Goal: Check status: Check status

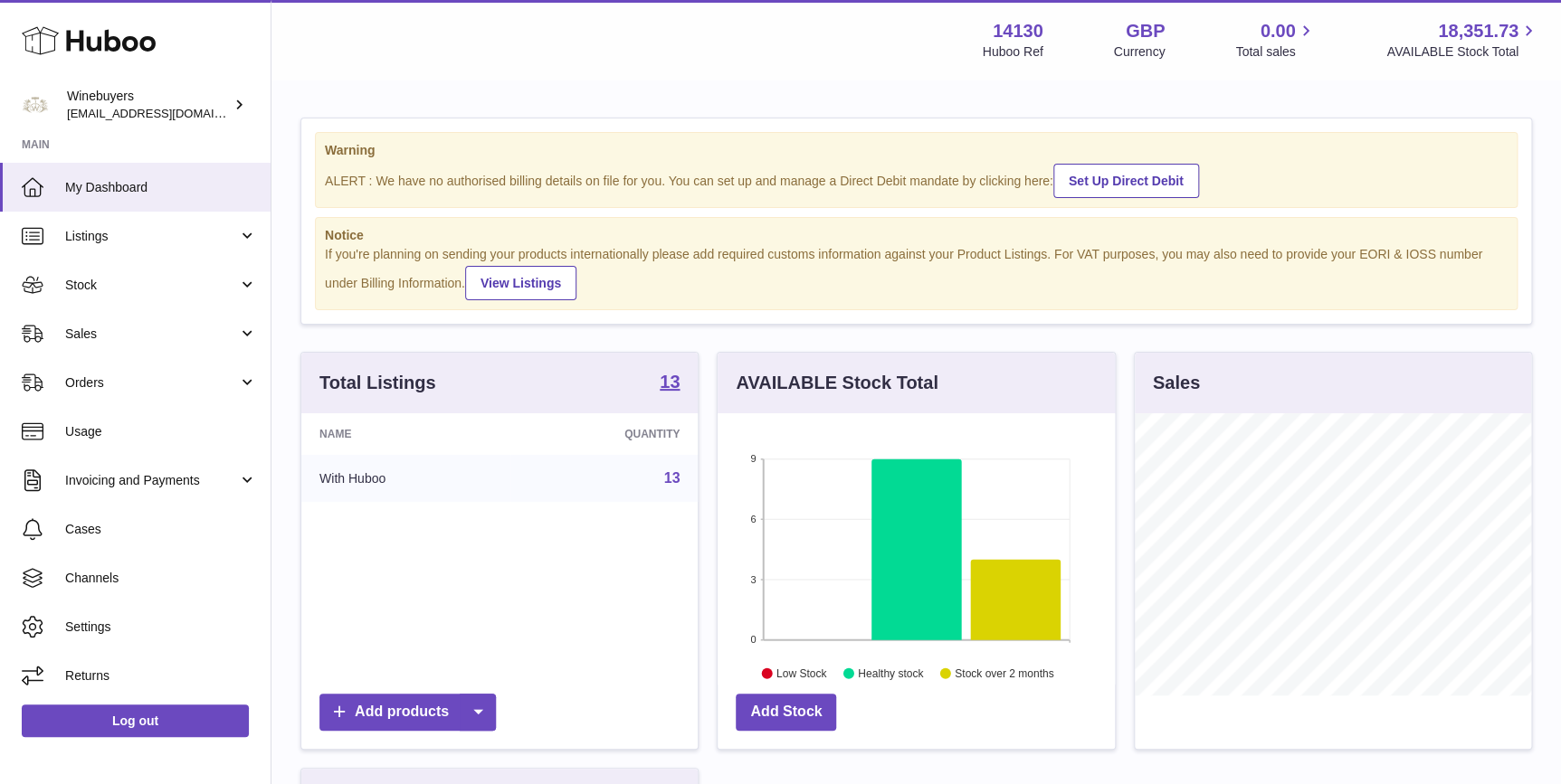
scroll to position [281, 397]
click at [162, 324] on link "Sales" at bounding box center [135, 333] width 270 height 49
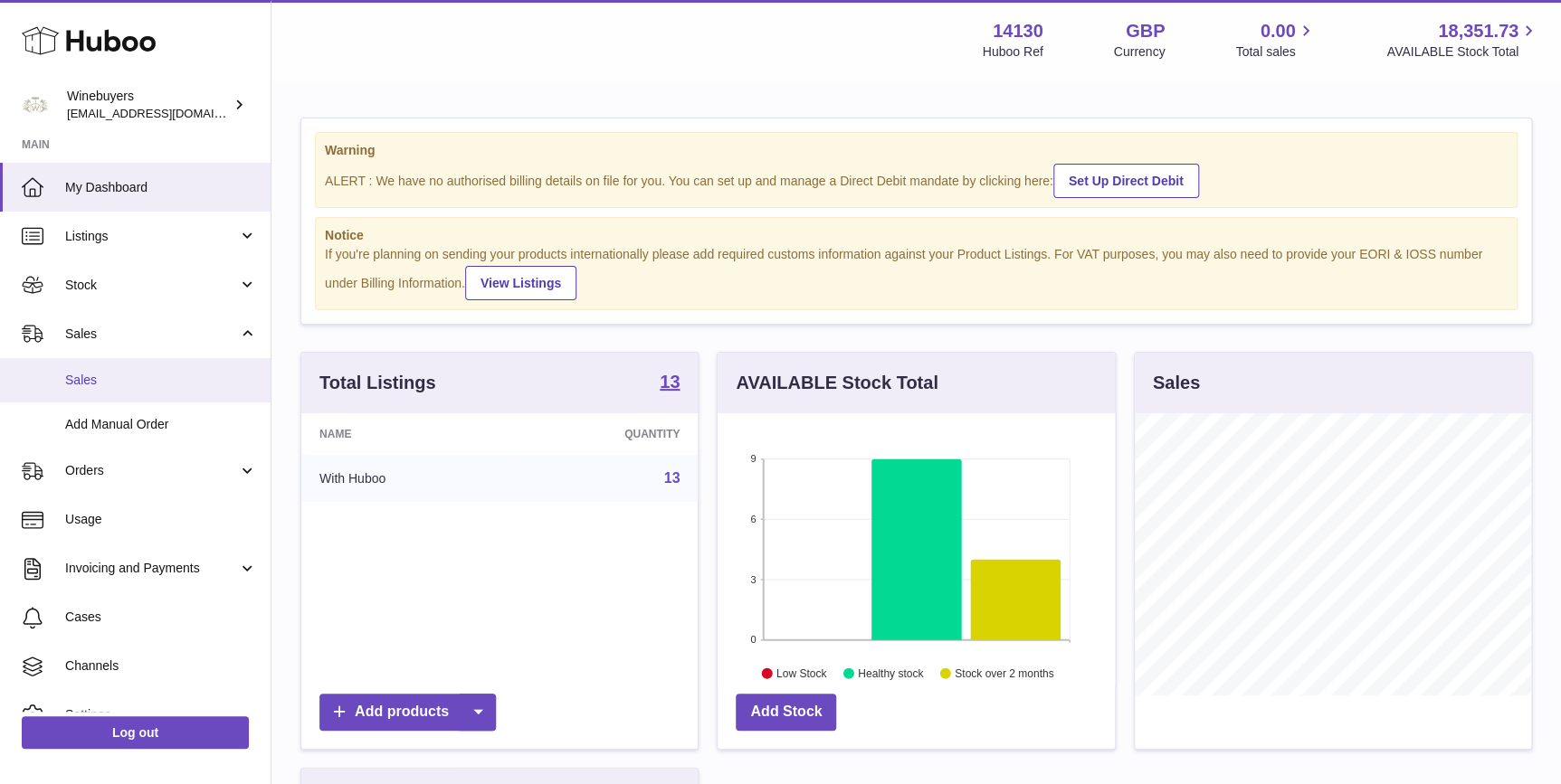
click at [168, 387] on span "Sales" at bounding box center [161, 380] width 192 height 17
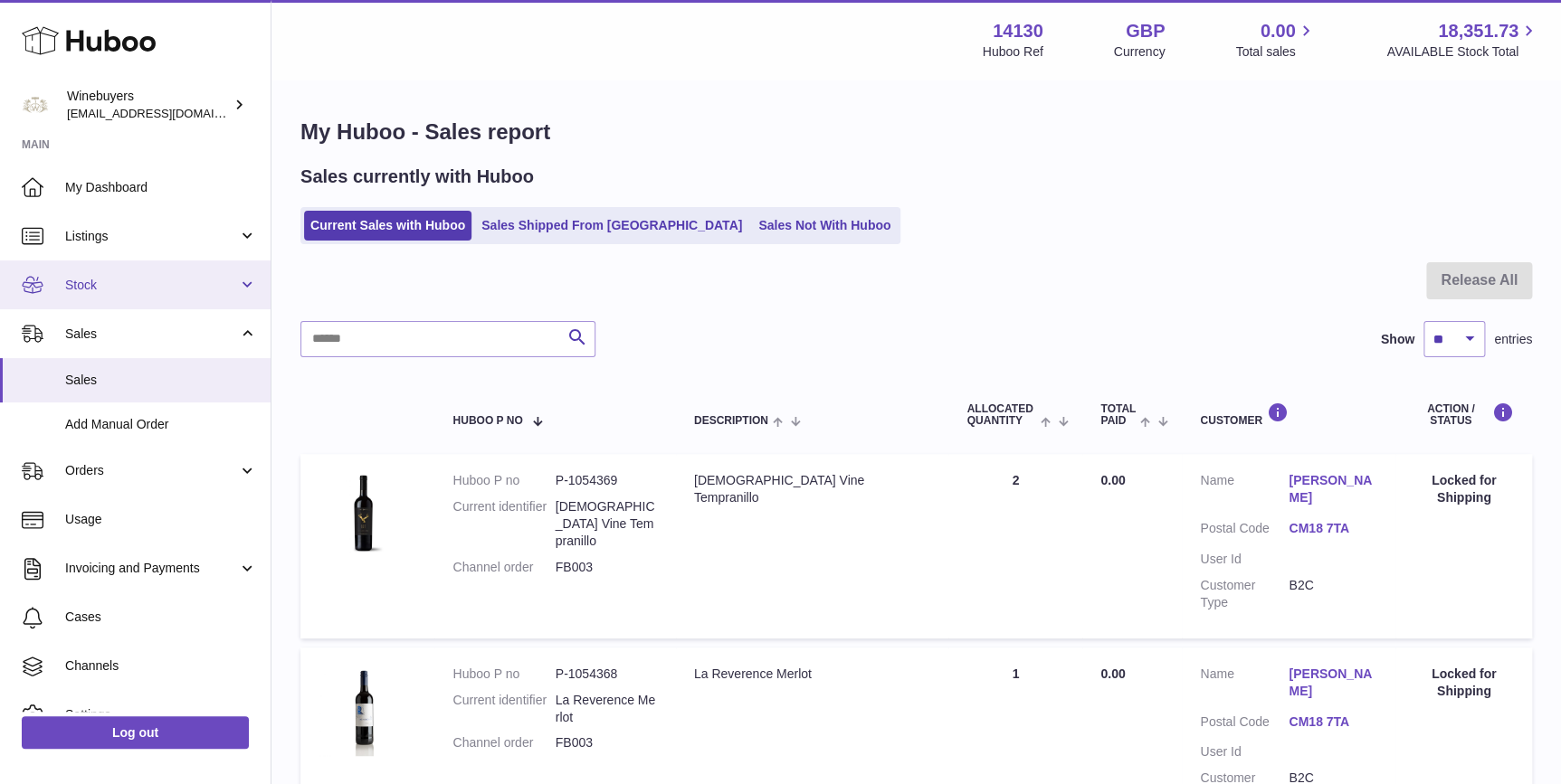
click at [94, 265] on link "Stock" at bounding box center [135, 284] width 270 height 49
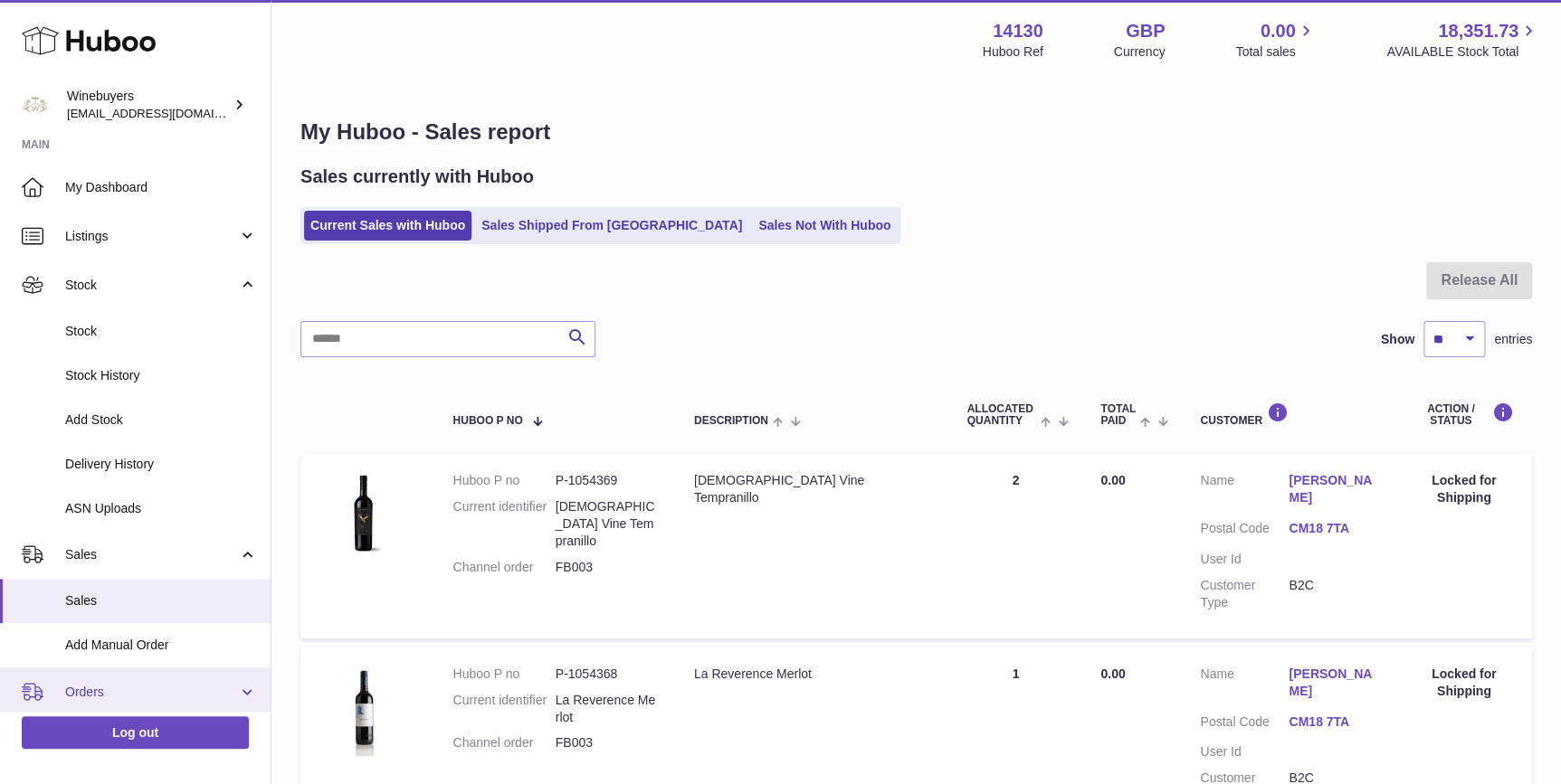
click at [93, 678] on link "Orders" at bounding box center [135, 692] width 270 height 49
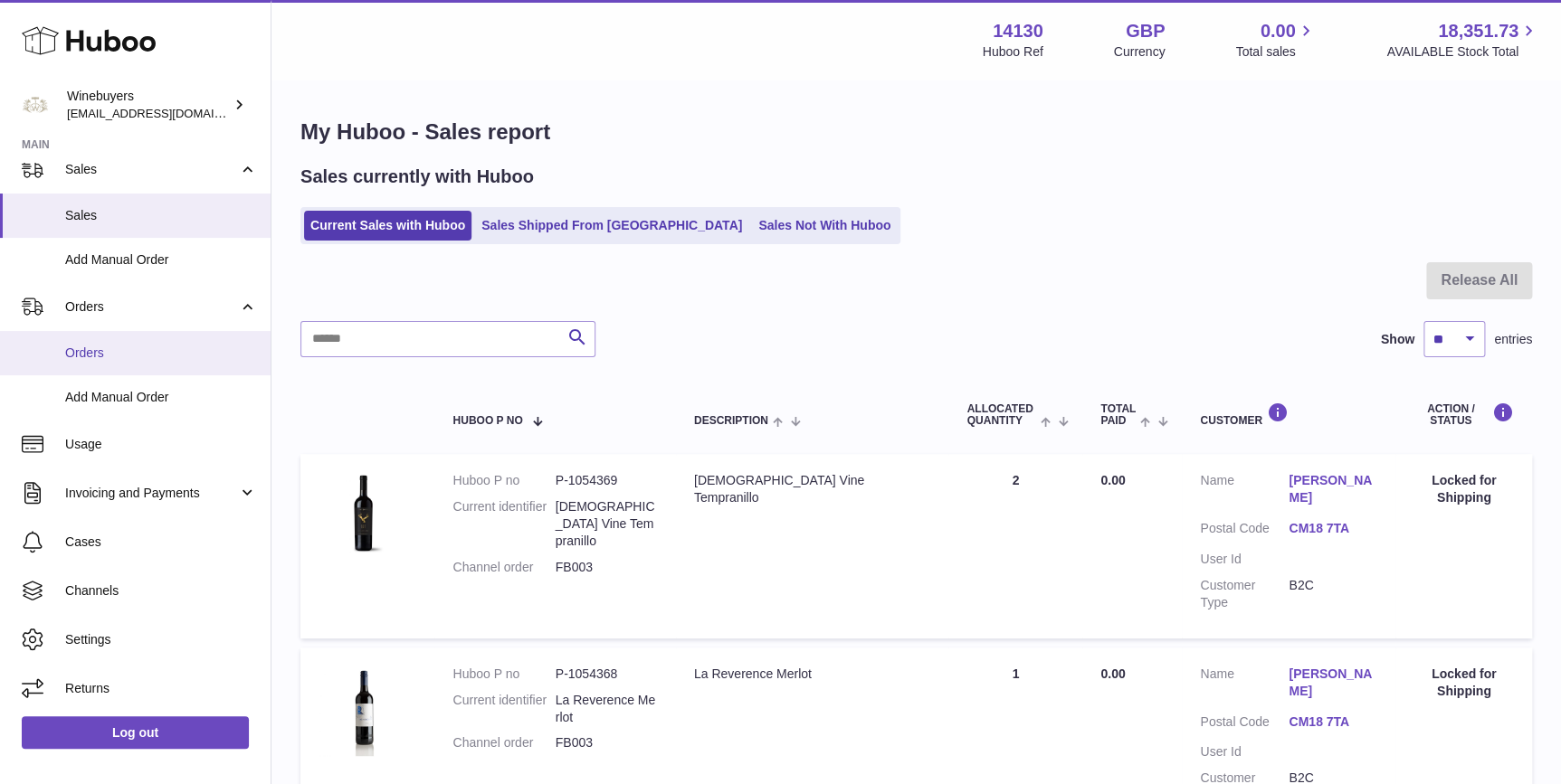
click at [152, 350] on span "Orders" at bounding box center [161, 353] width 192 height 17
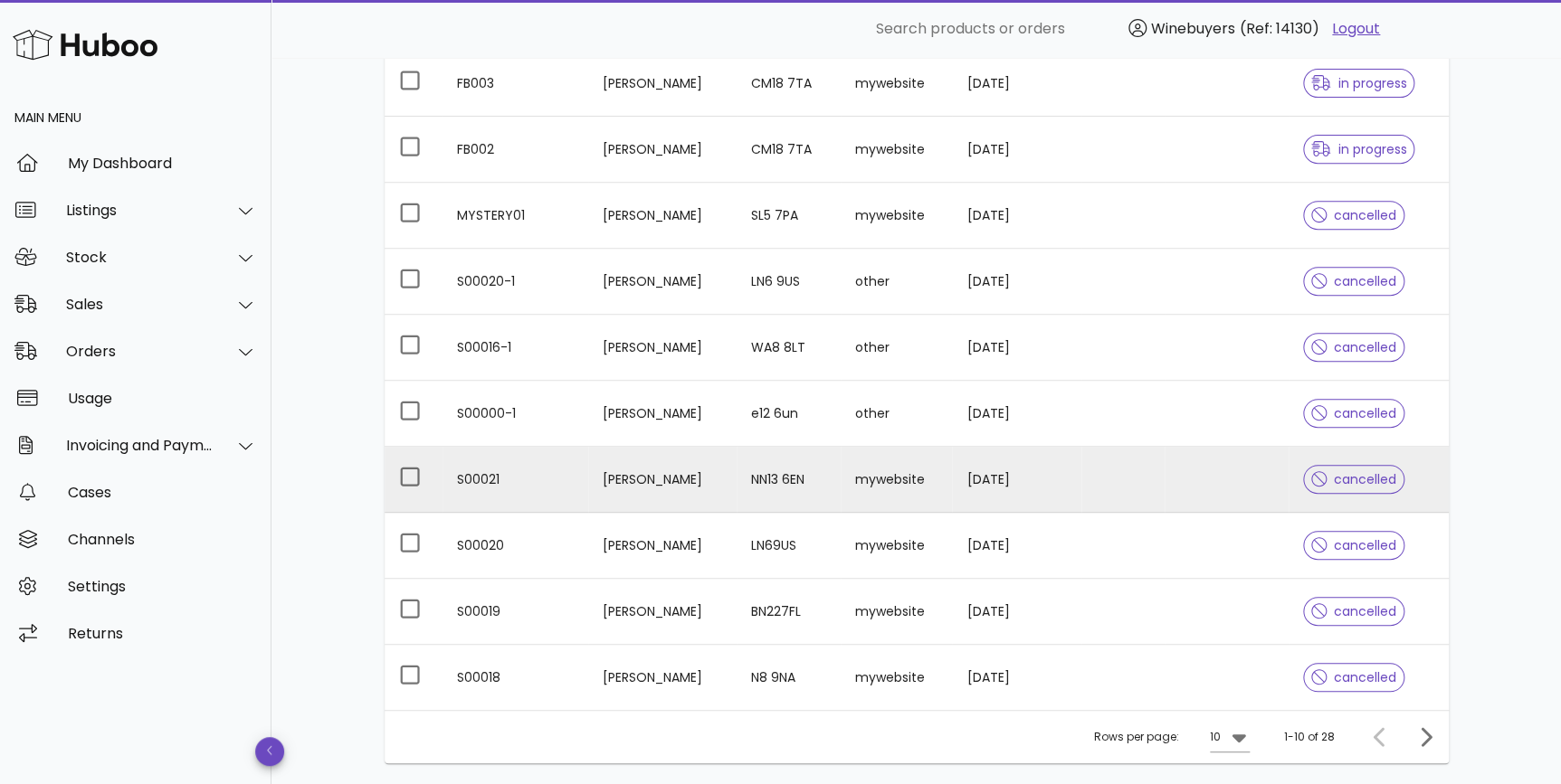
scroll to position [130, 0]
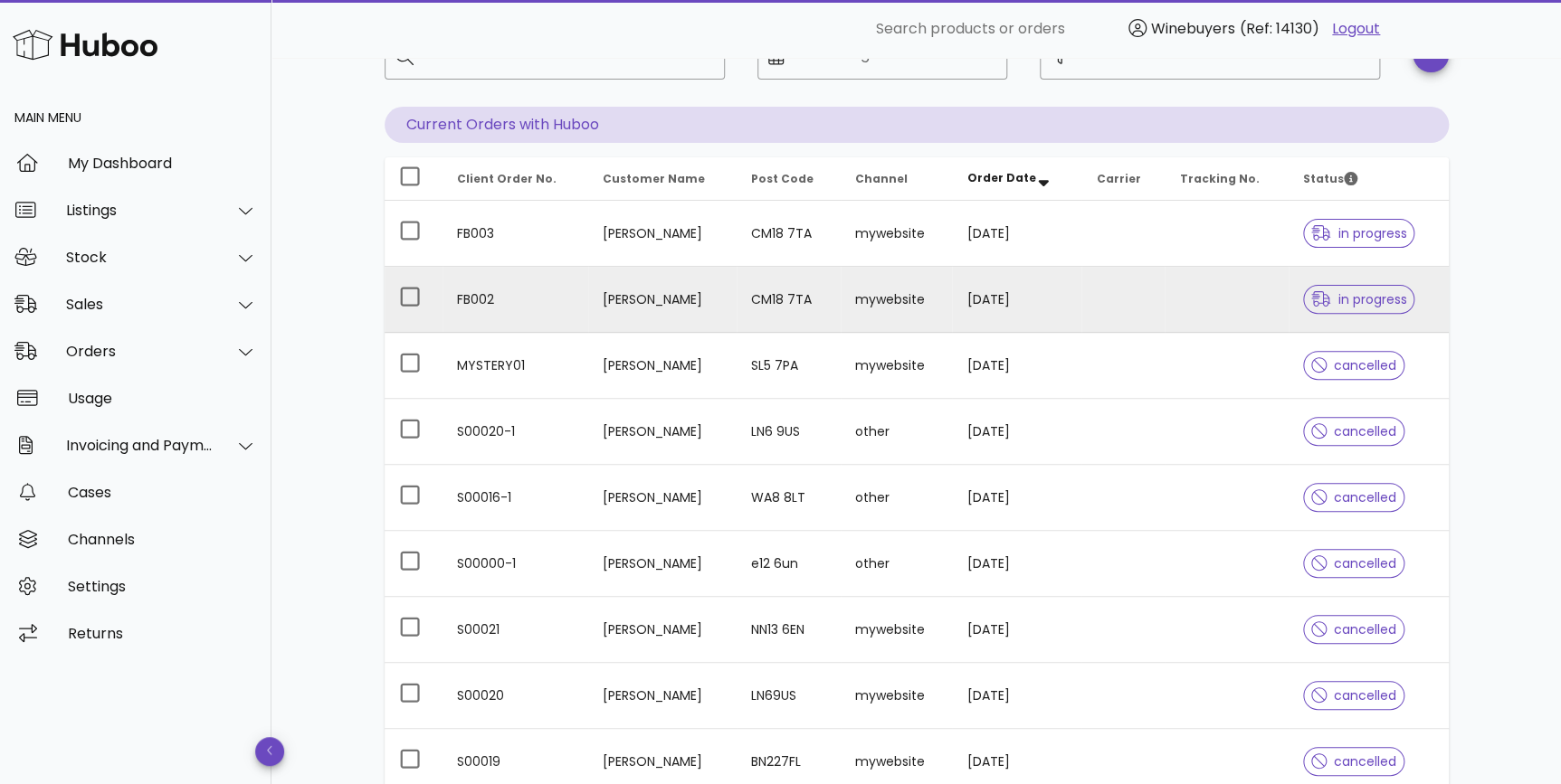
click at [966, 284] on td "01/10/2025" at bounding box center [1016, 299] width 129 height 66
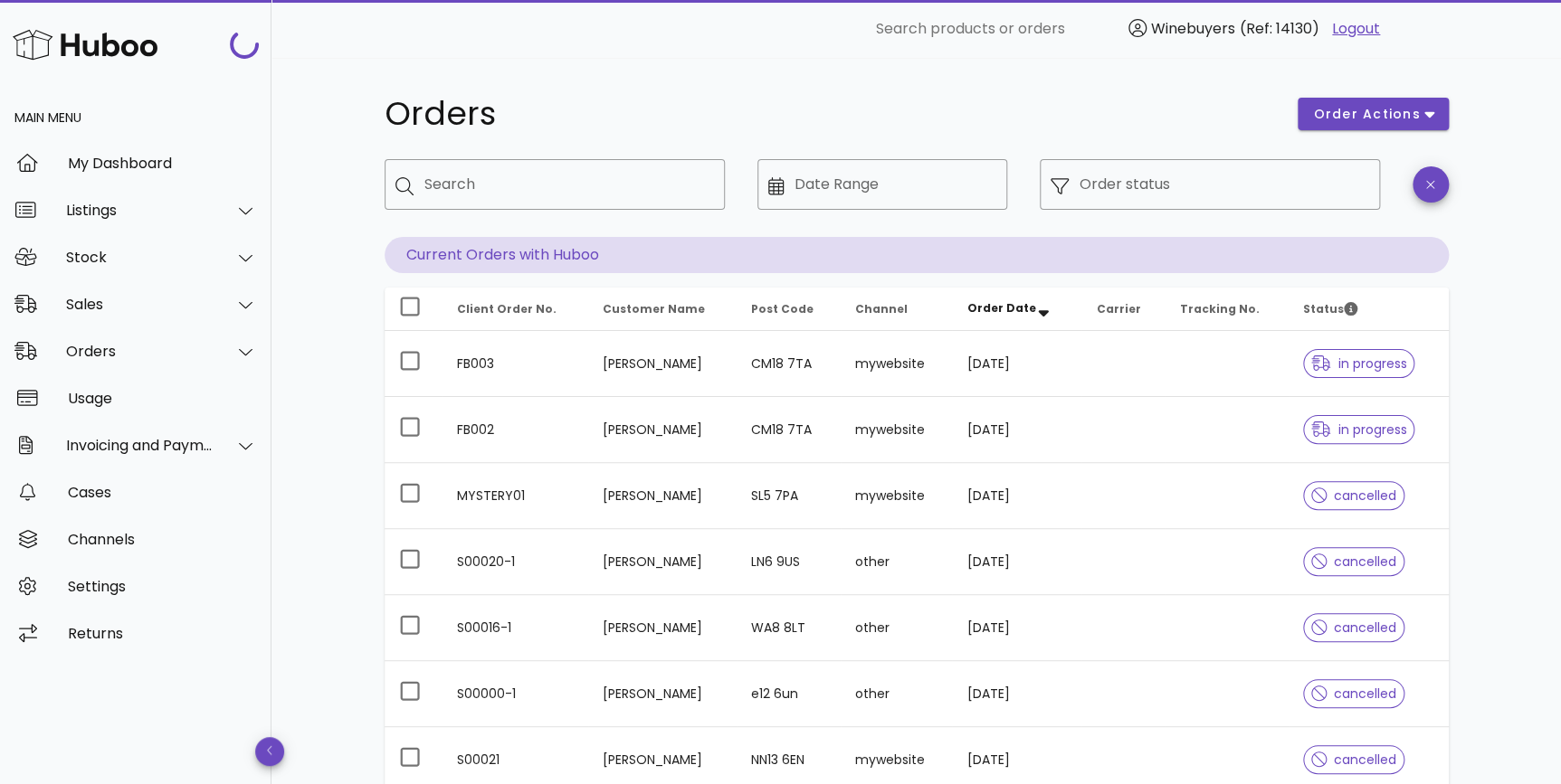
scroll to position [130, 0]
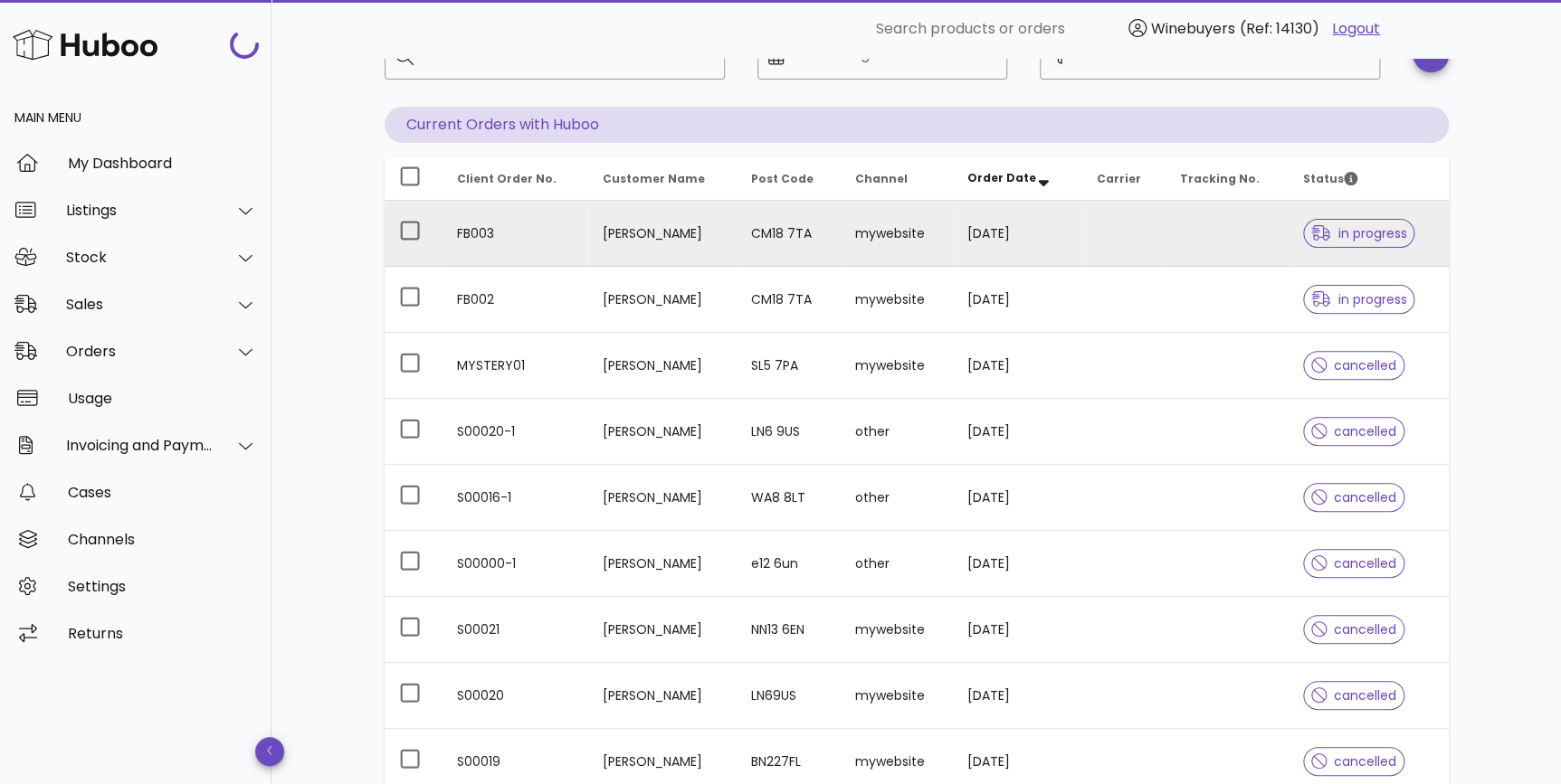
click at [803, 240] on td "CM18 7TA" at bounding box center [788, 234] width 104 height 66
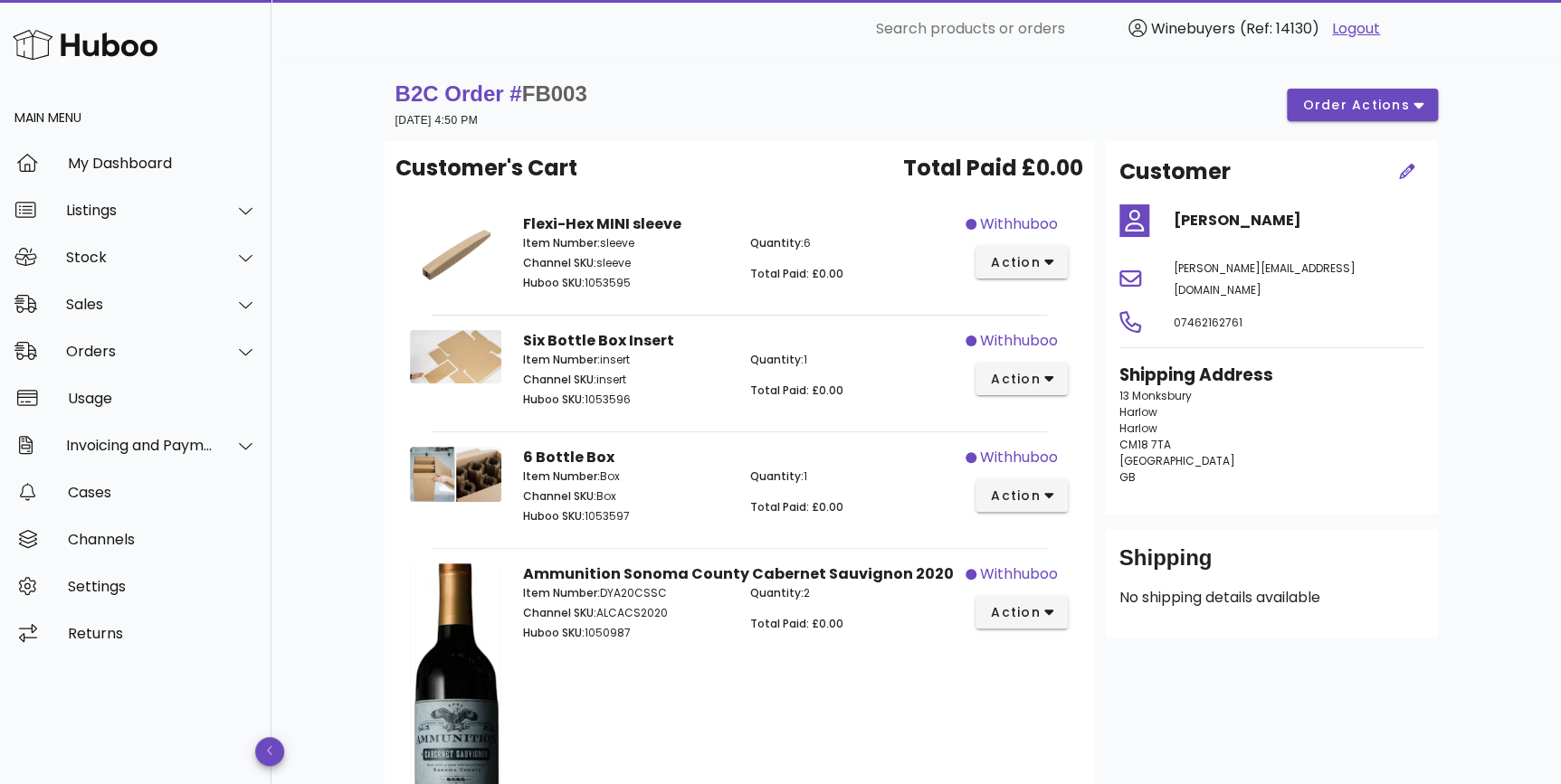
scroll to position [130, 0]
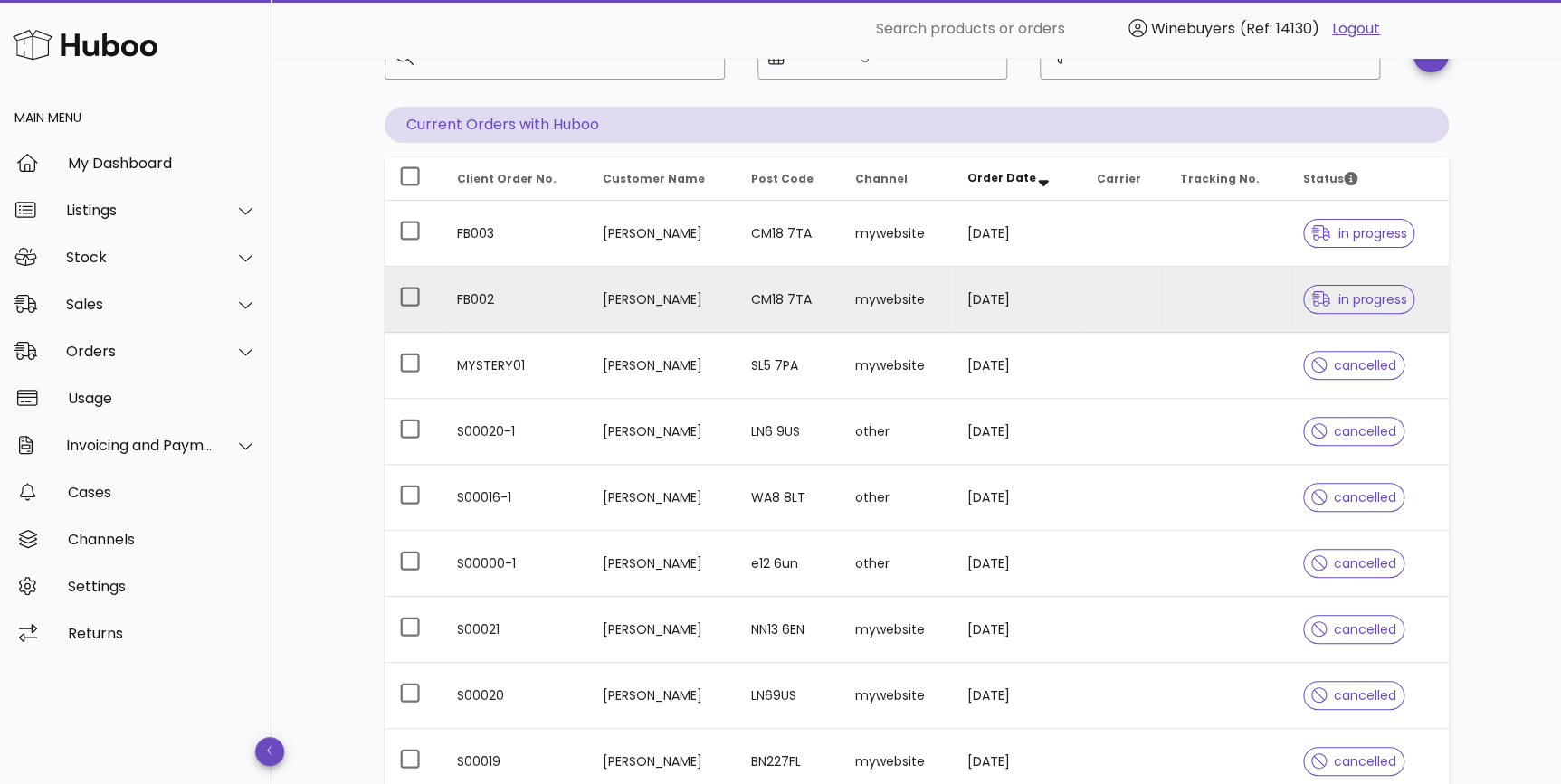
click at [787, 311] on td "CM18 7TA" at bounding box center [788, 299] width 104 height 66
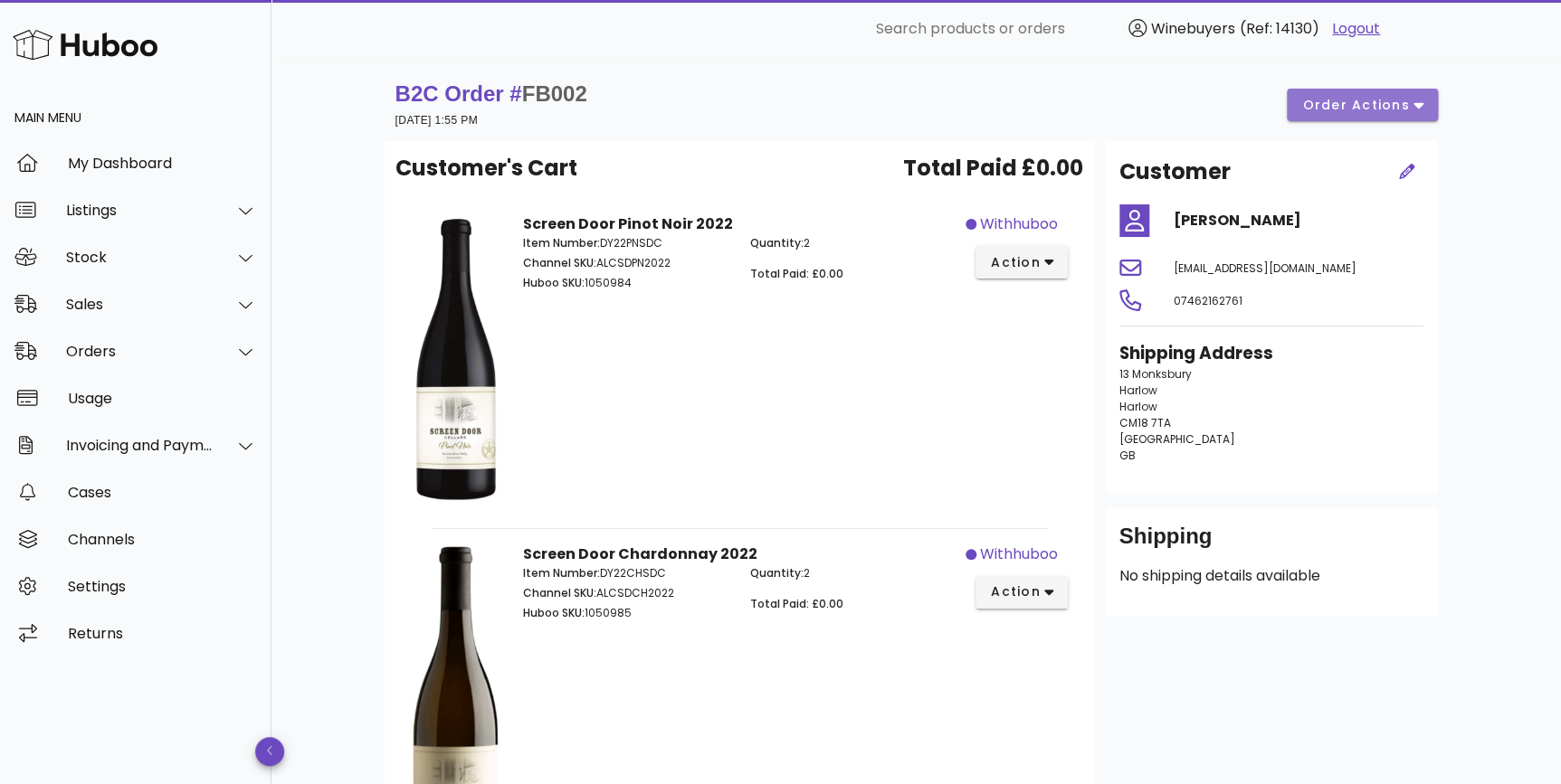
click at [1351, 100] on span "order actions" at bounding box center [1354, 104] width 108 height 19
click at [101, 316] on div "Sales" at bounding box center [135, 303] width 271 height 47
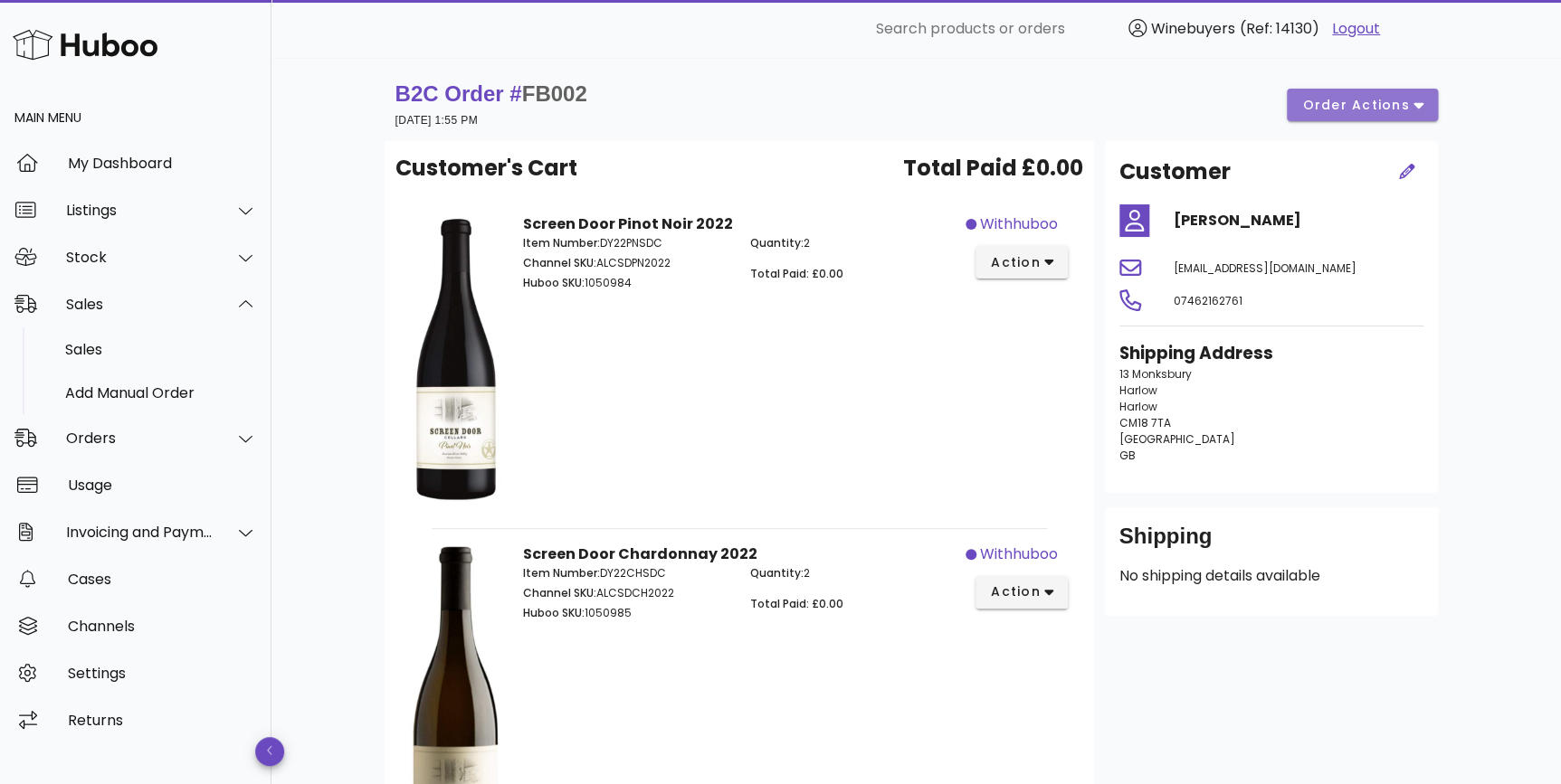
click at [1320, 97] on span "order actions" at bounding box center [1354, 104] width 108 height 19
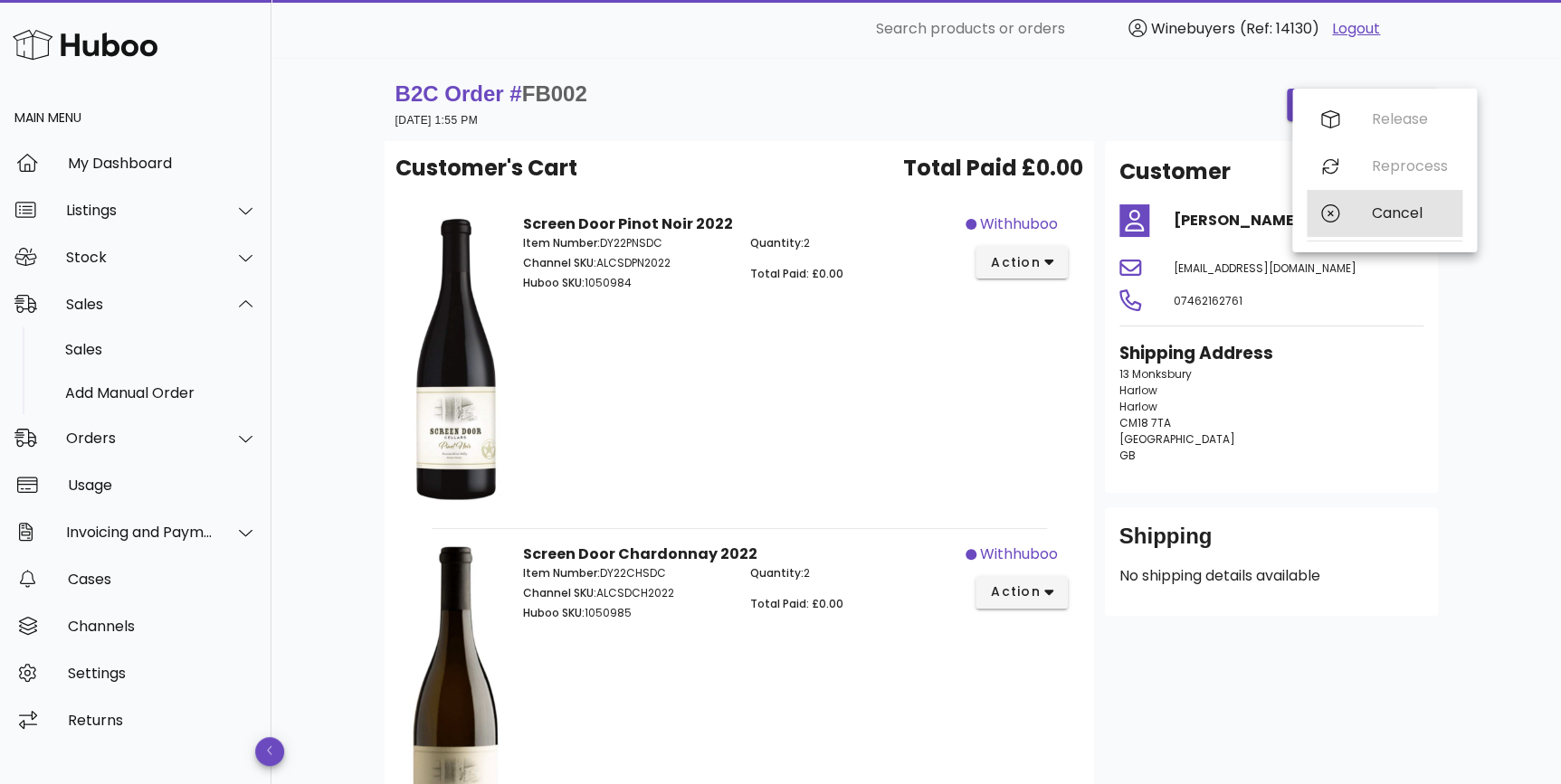
click at [1407, 217] on div "Cancel" at bounding box center [1409, 213] width 76 height 17
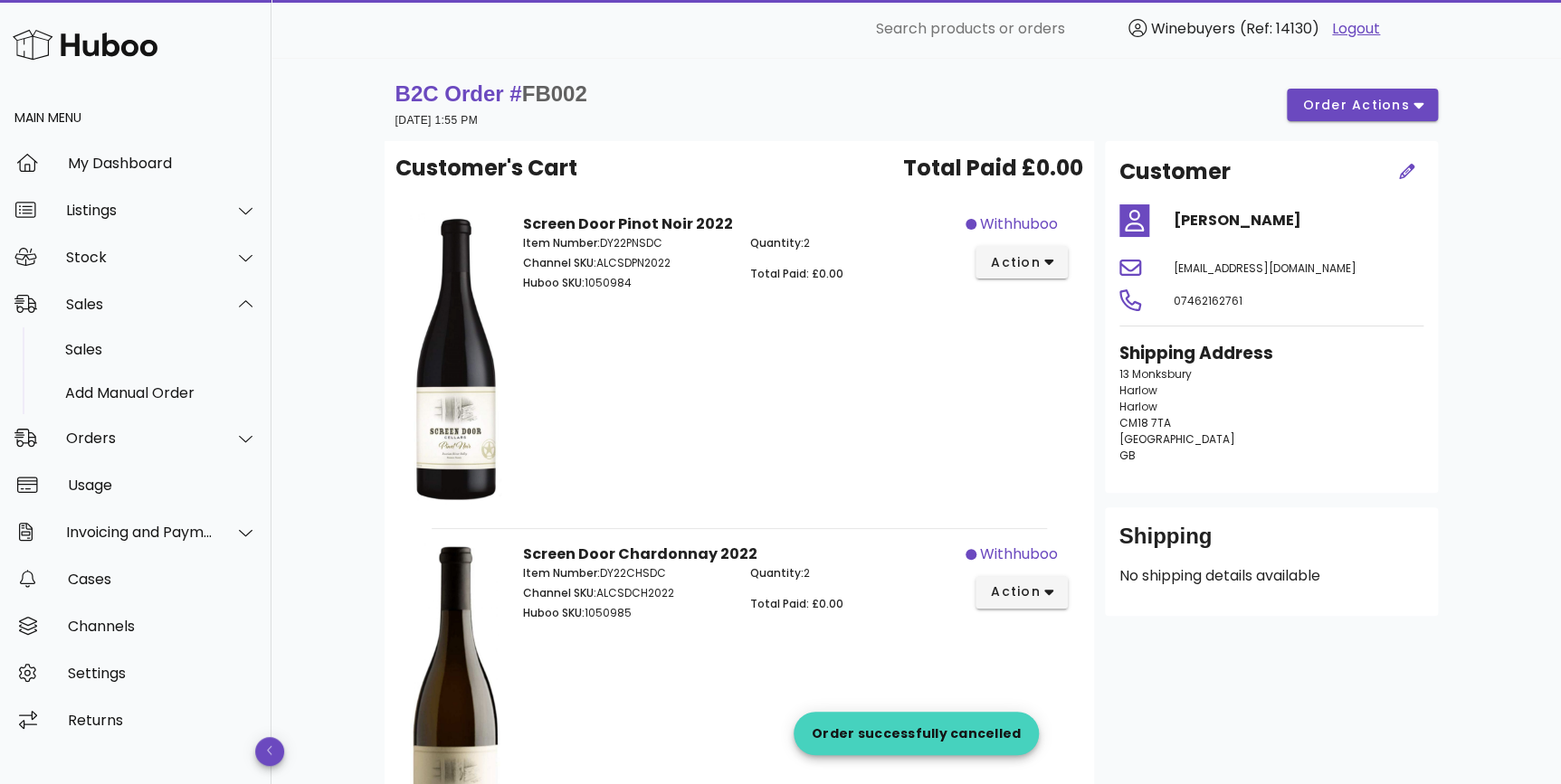
scroll to position [130, 0]
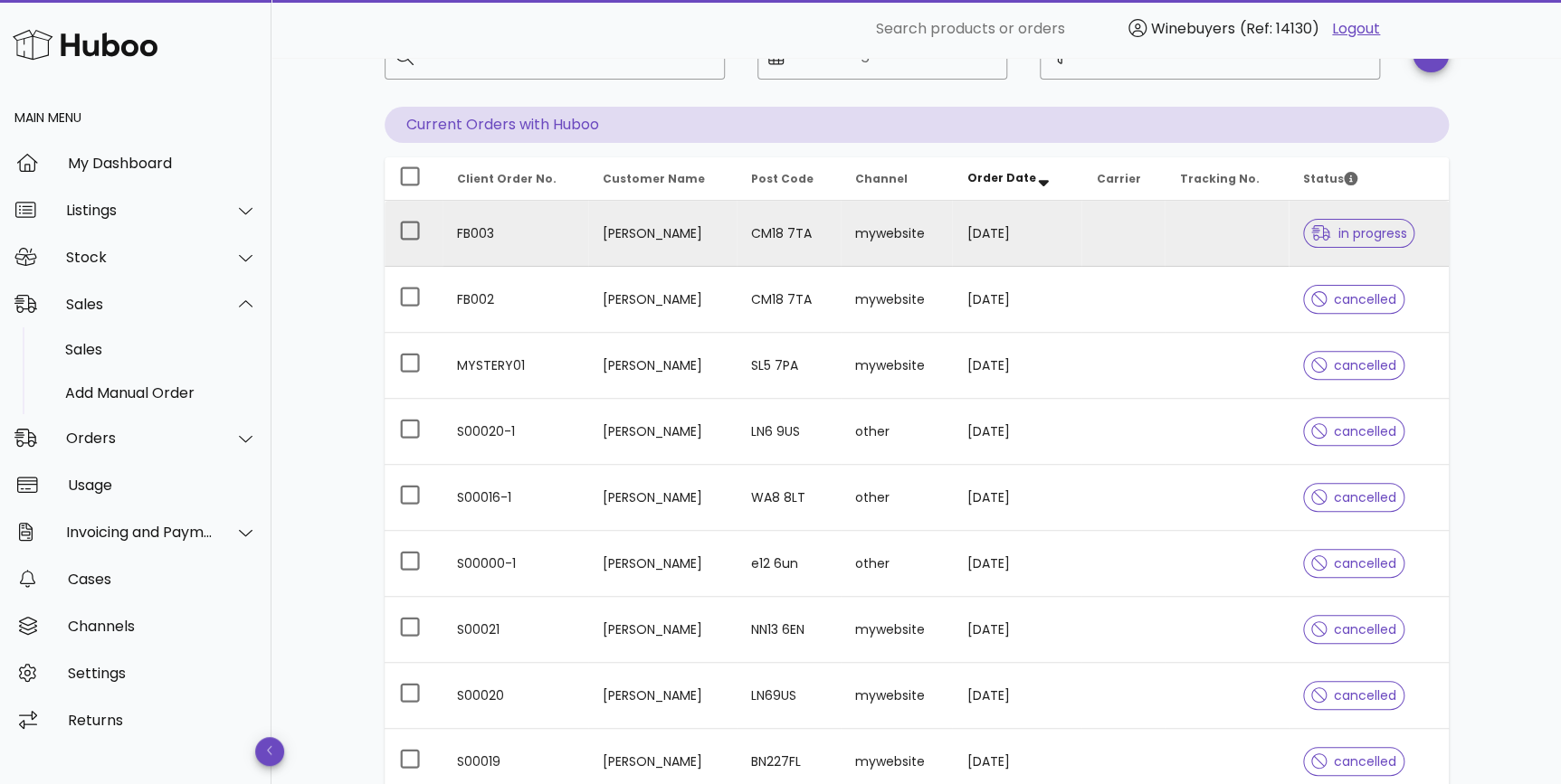
click at [708, 240] on td "[PERSON_NAME]" at bounding box center [662, 234] width 149 height 66
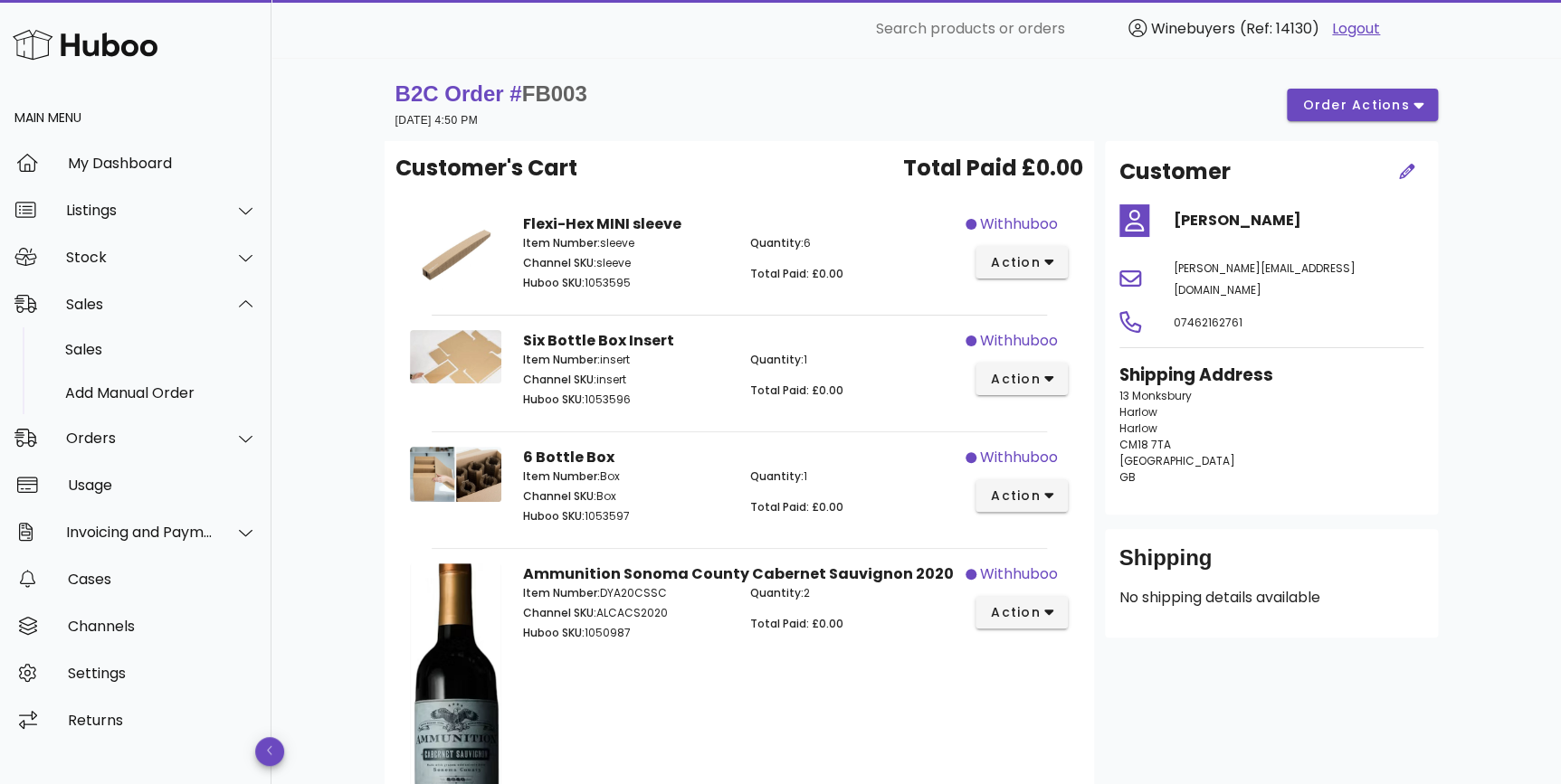
scroll to position [130, 0]
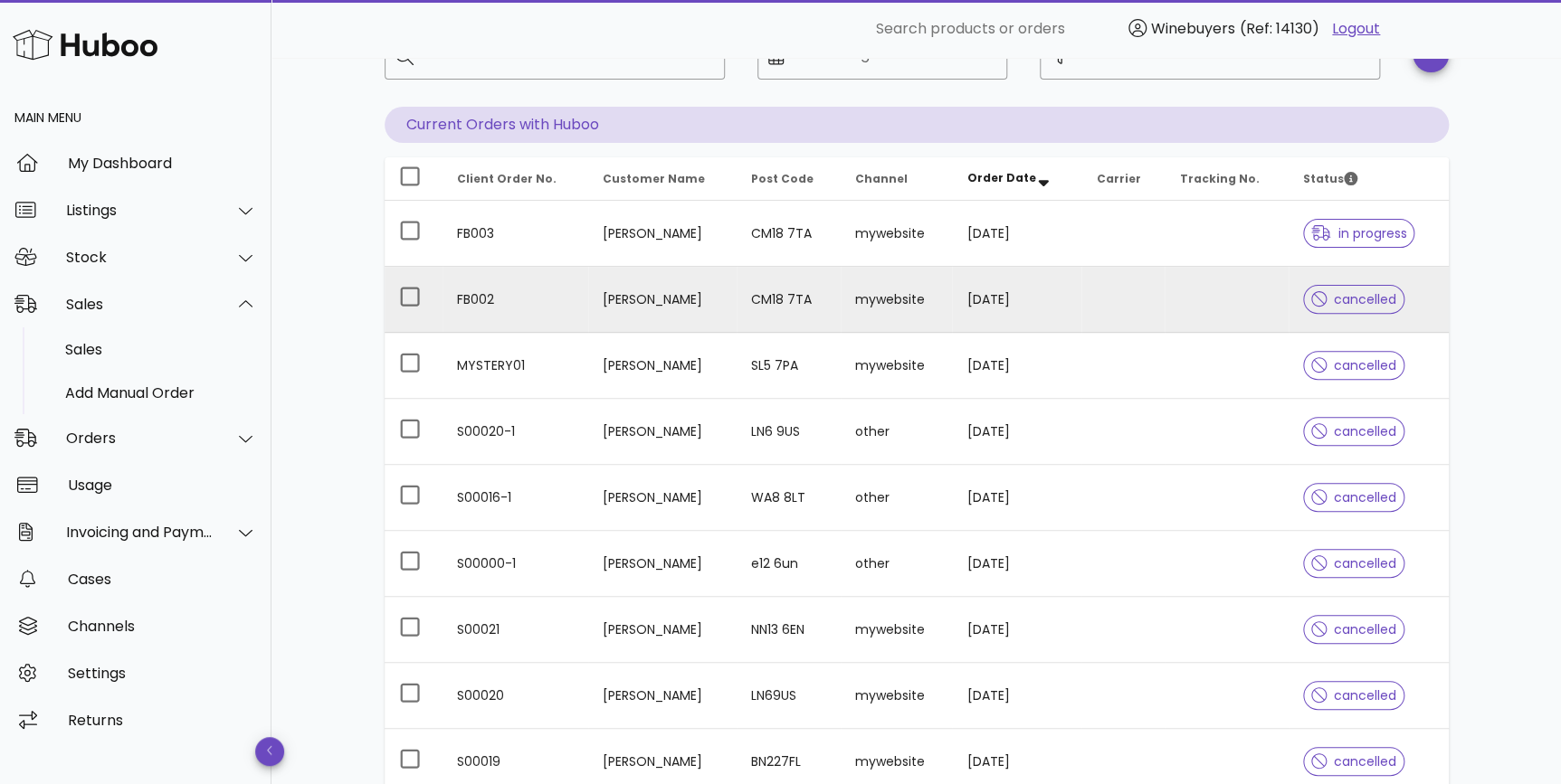
click at [589, 289] on td "[PERSON_NAME]" at bounding box center [662, 299] width 149 height 66
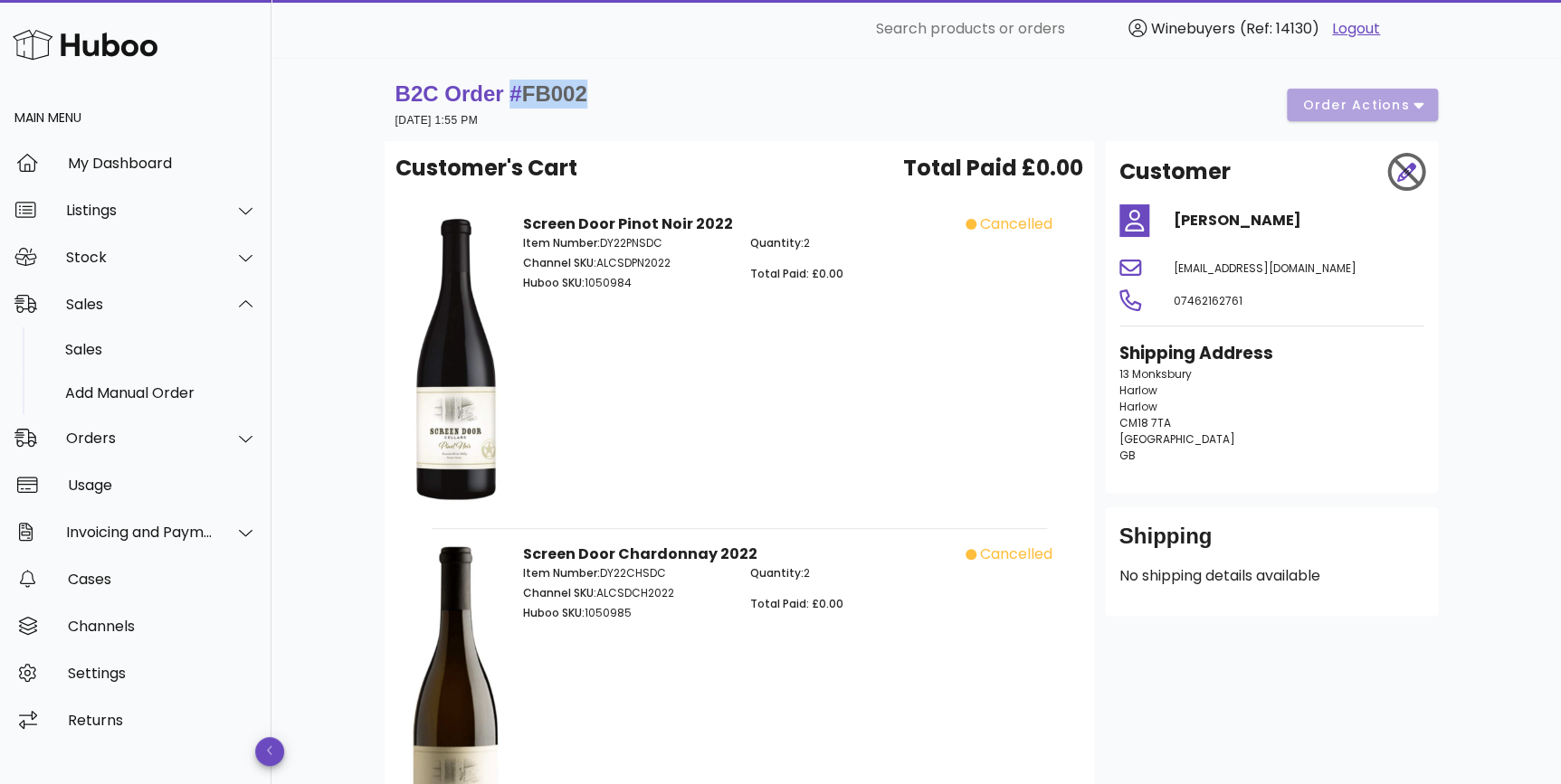
drag, startPoint x: 541, startPoint y: 93, endPoint x: 499, endPoint y: 100, distance: 42.6
click at [499, 100] on div "B2C Order # FB002 01 October 2025 at 1:55 PM order actions" at bounding box center [917, 104] width 1042 height 51
copy strong "# FB002"
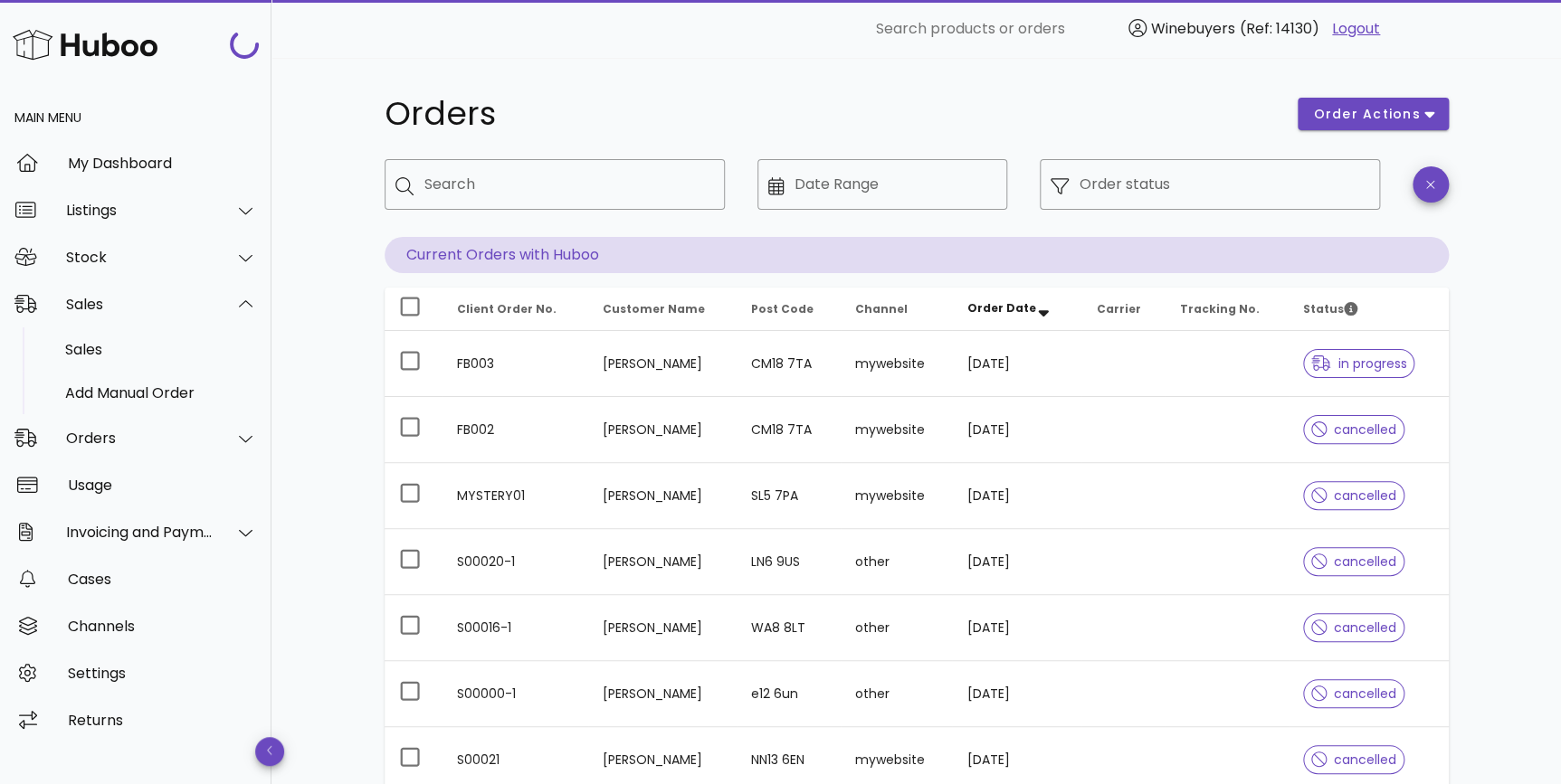
scroll to position [130, 0]
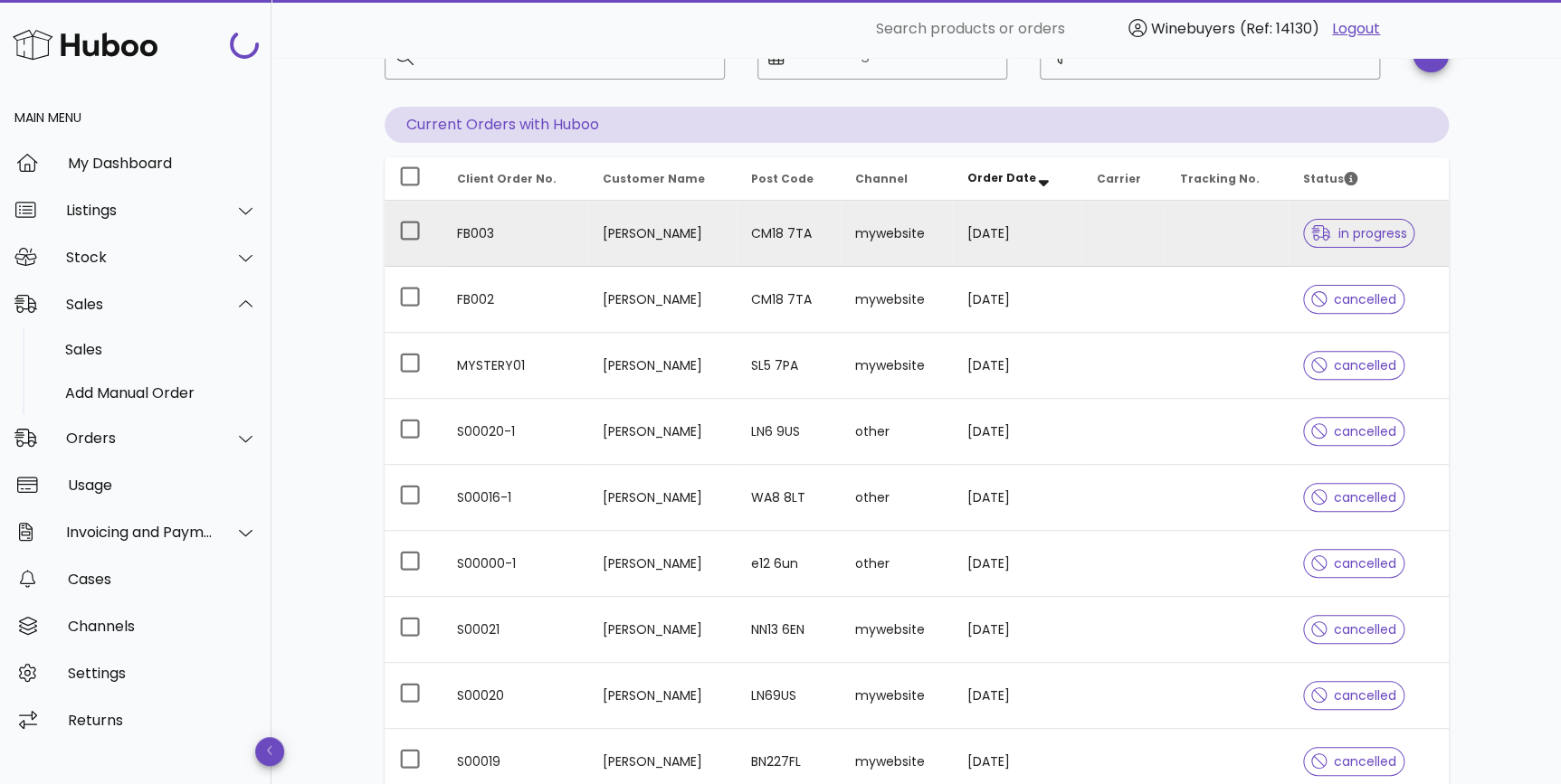
click at [752, 248] on td "CM18 7TA" at bounding box center [788, 234] width 104 height 66
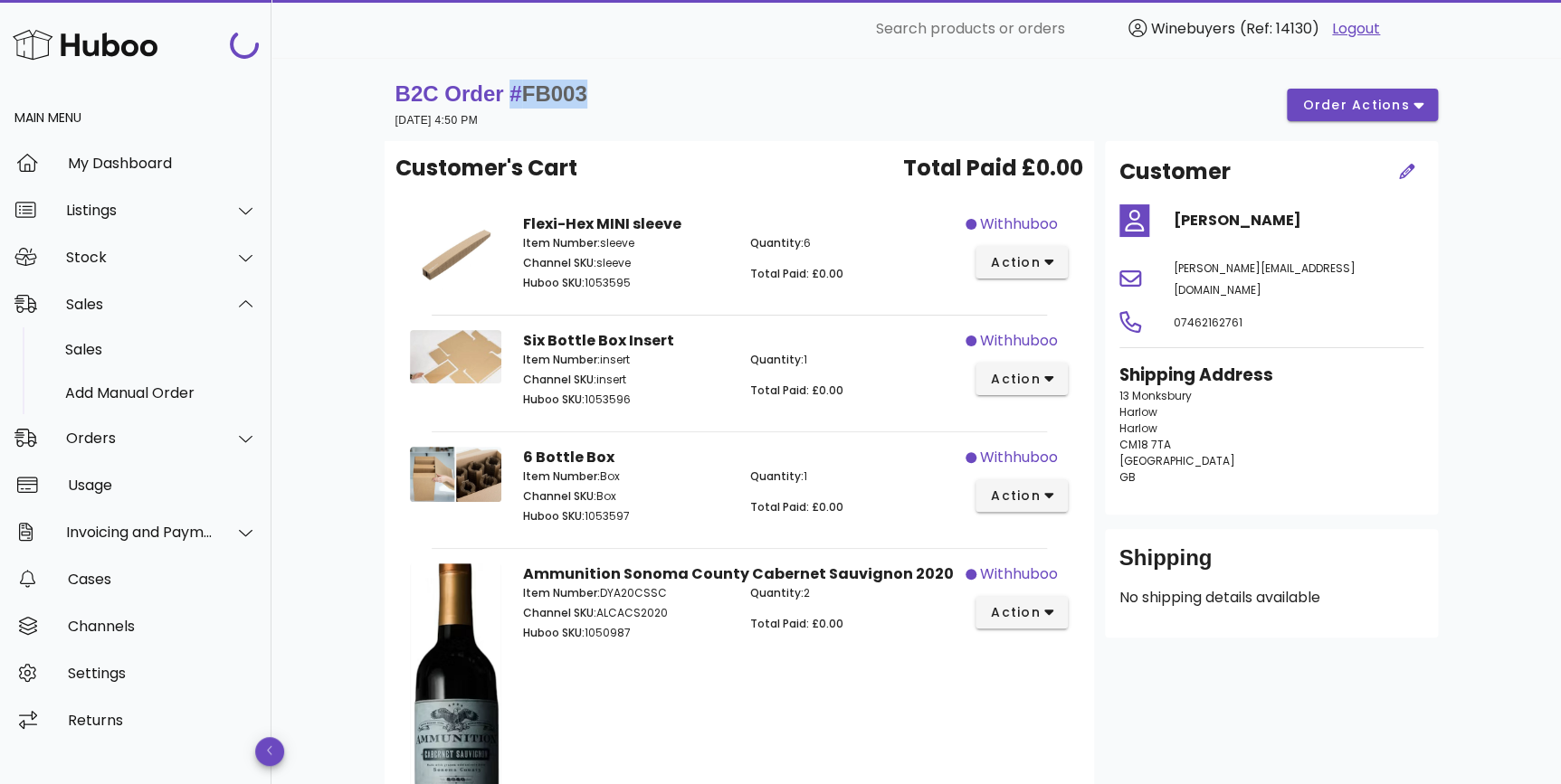
drag, startPoint x: 599, startPoint y: 87, endPoint x: 505, endPoint y: 105, distance: 95.7
click at [505, 105] on div "B2C Order # FB003 01 October 2025 at 4:50 PM order actions" at bounding box center [917, 104] width 1042 height 51
copy strong "# FB003"
click at [1031, 263] on span "action" at bounding box center [1014, 262] width 51 height 19
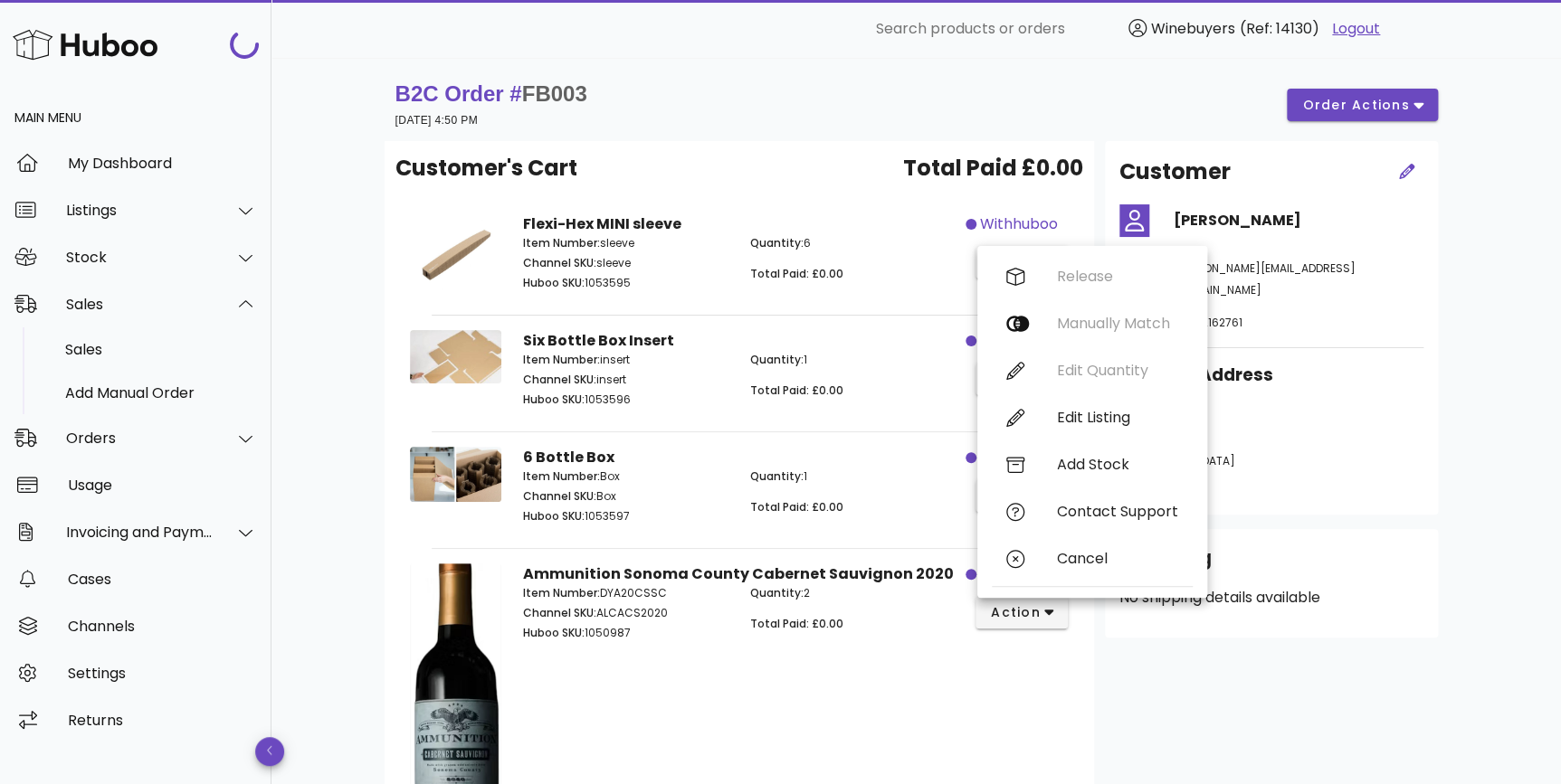
drag, startPoint x: 303, startPoint y: 546, endPoint x: 316, endPoint y: 573, distance: 30.0
click at [303, 546] on div "B2C Order # FB003 01 October 2025 at 4:50 PM order actions Customer's Cart Tota…" at bounding box center [916, 775] width 1290 height 1436
